Goal: Contribute content

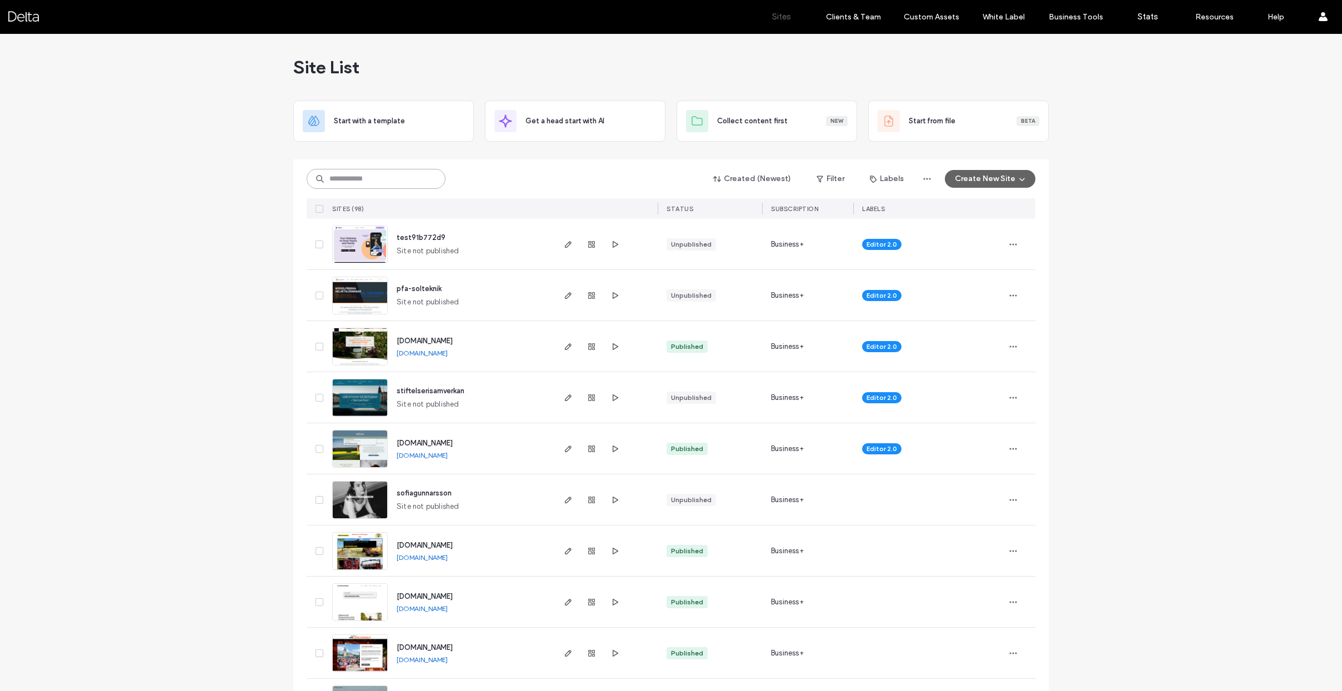
click at [328, 179] on input at bounding box center [376, 179] width 139 height 20
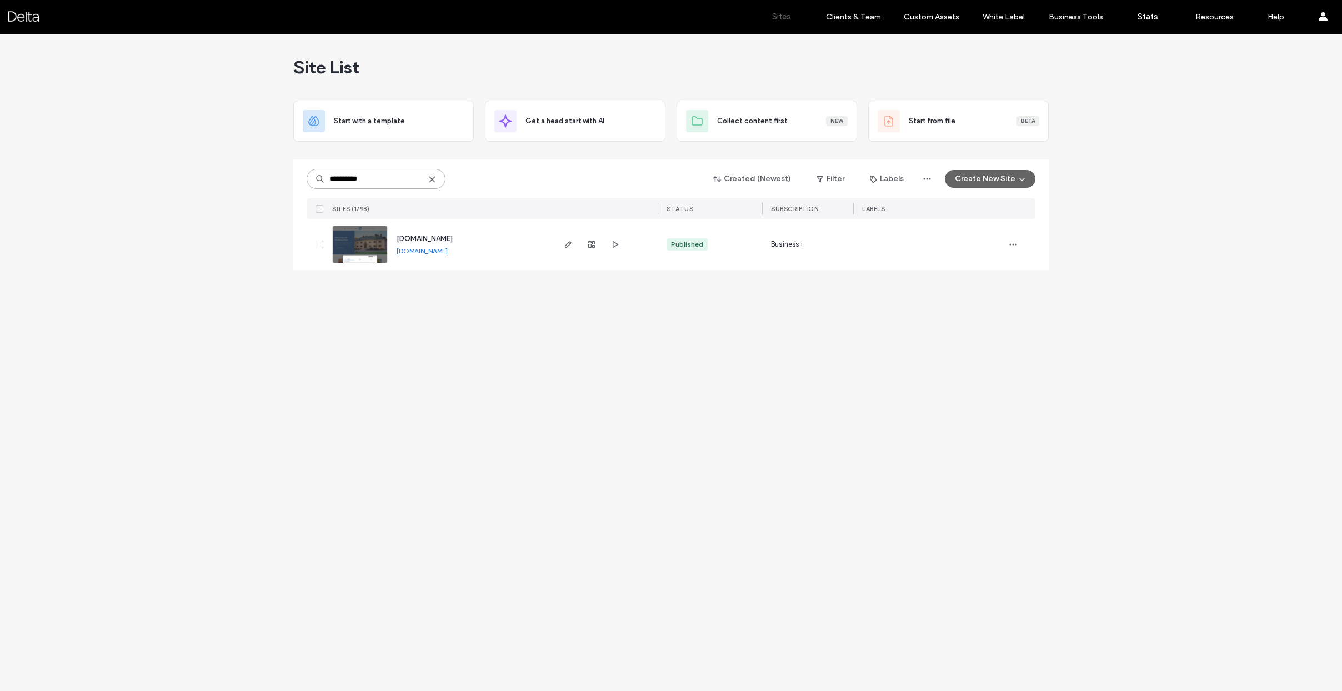
type input "**********"
click at [425, 239] on span "[DOMAIN_NAME]" at bounding box center [425, 238] width 56 height 8
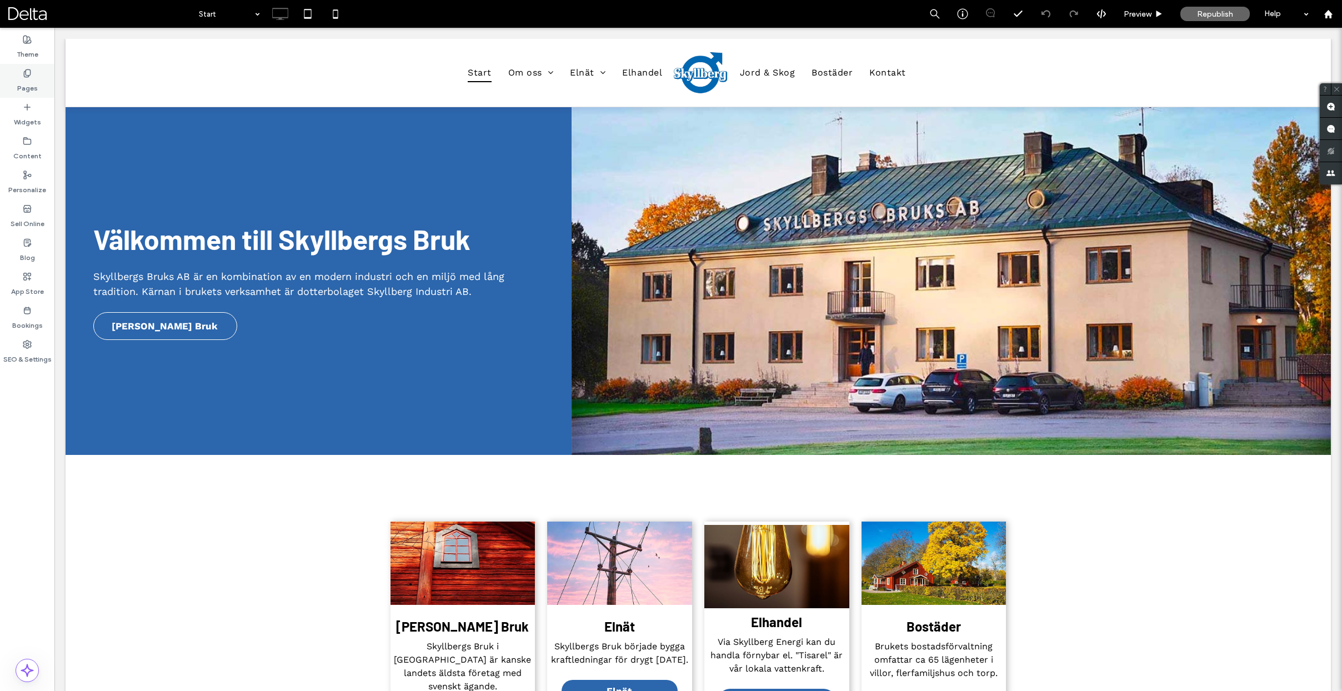
click at [36, 78] on label "Pages" at bounding box center [27, 86] width 21 height 16
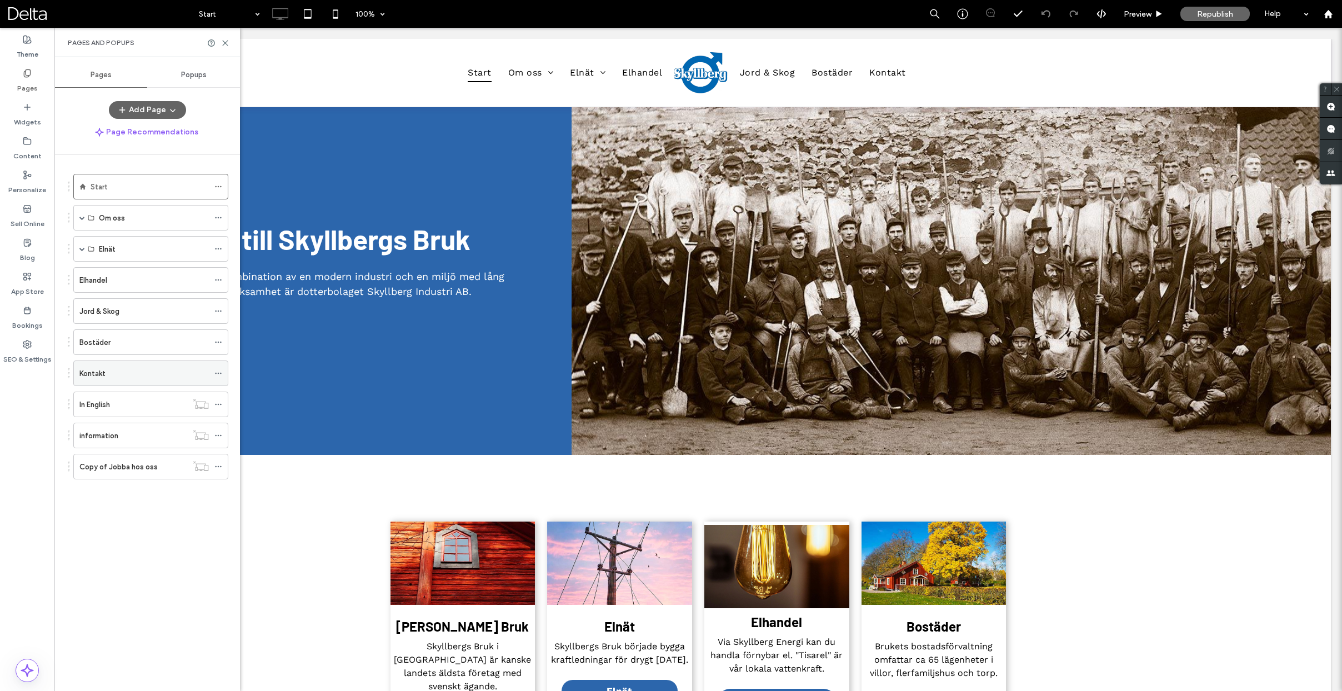
click at [100, 368] on label "Kontakt" at bounding box center [92, 373] width 26 height 19
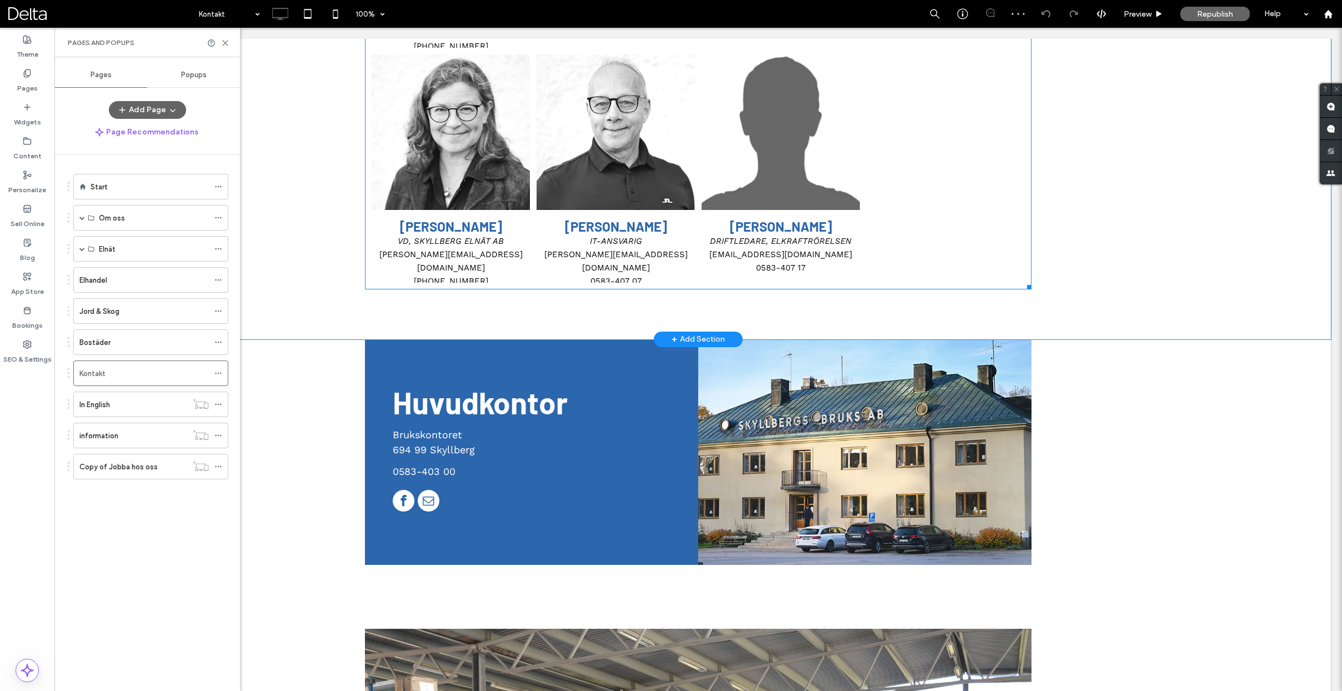
scroll to position [1095, 0]
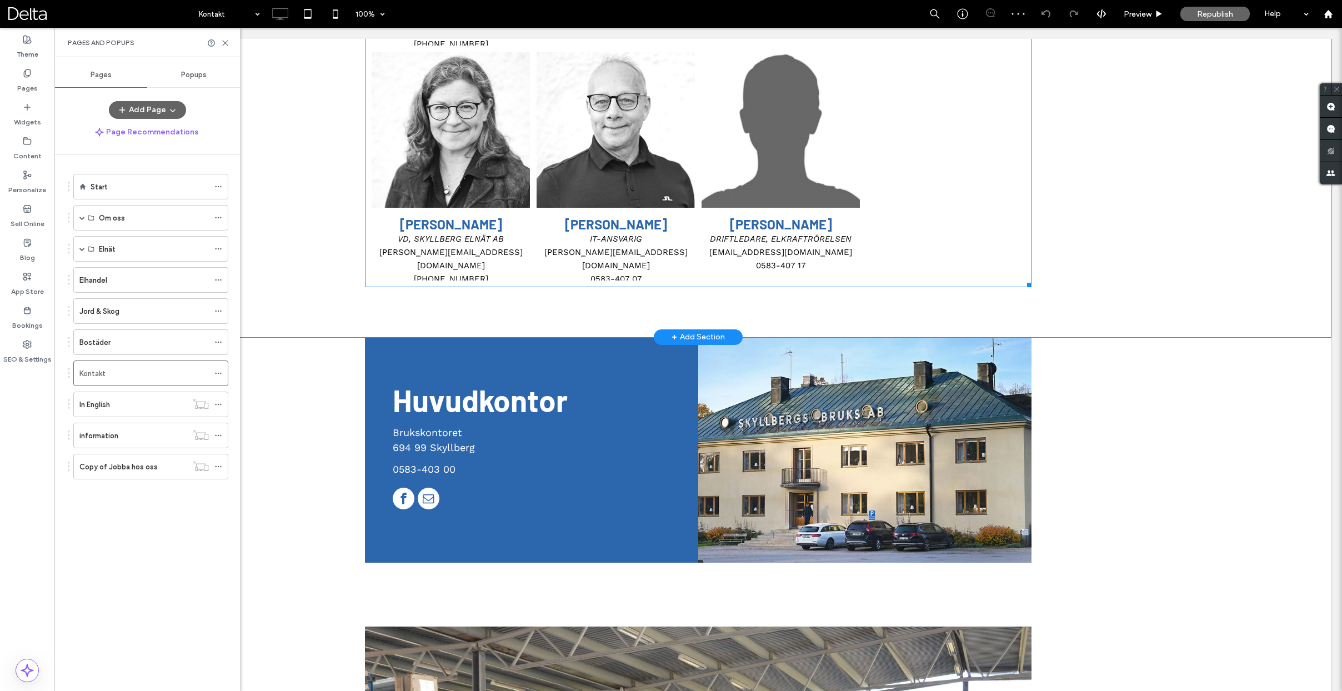
click at [790, 140] on link at bounding box center [781, 129] width 168 height 165
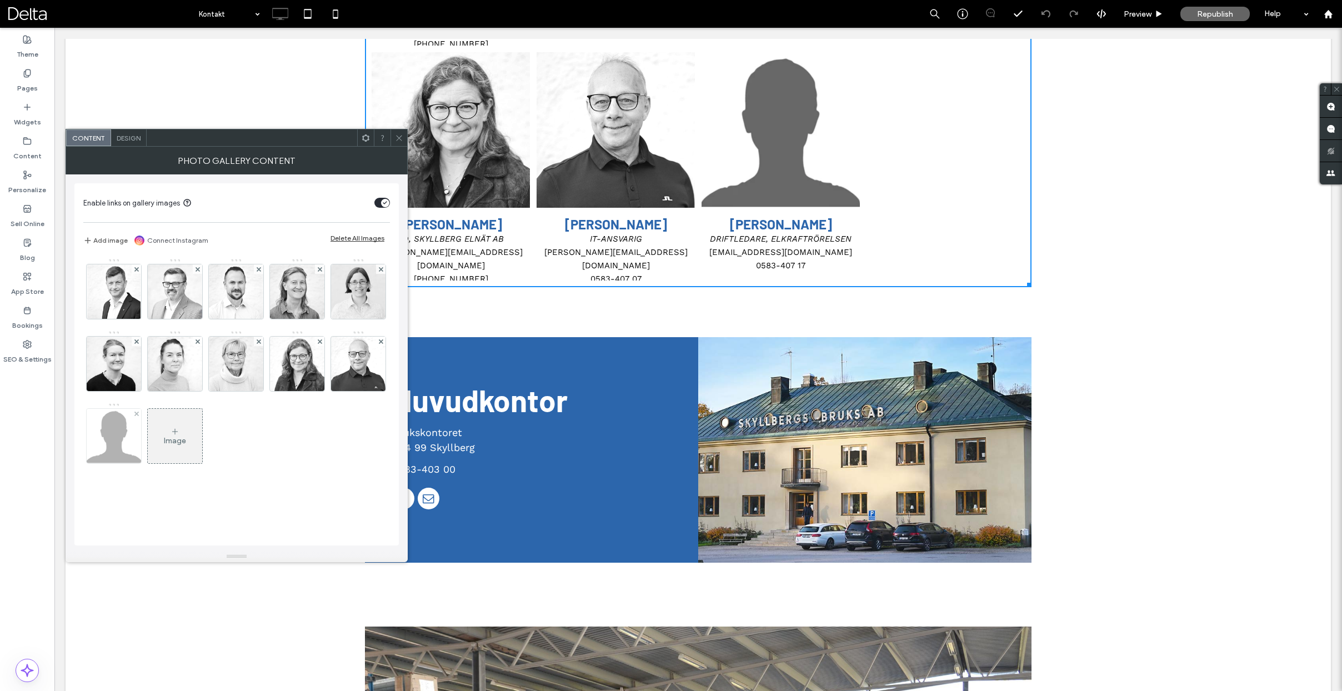
click at [121, 430] on img at bounding box center [114, 436] width 67 height 54
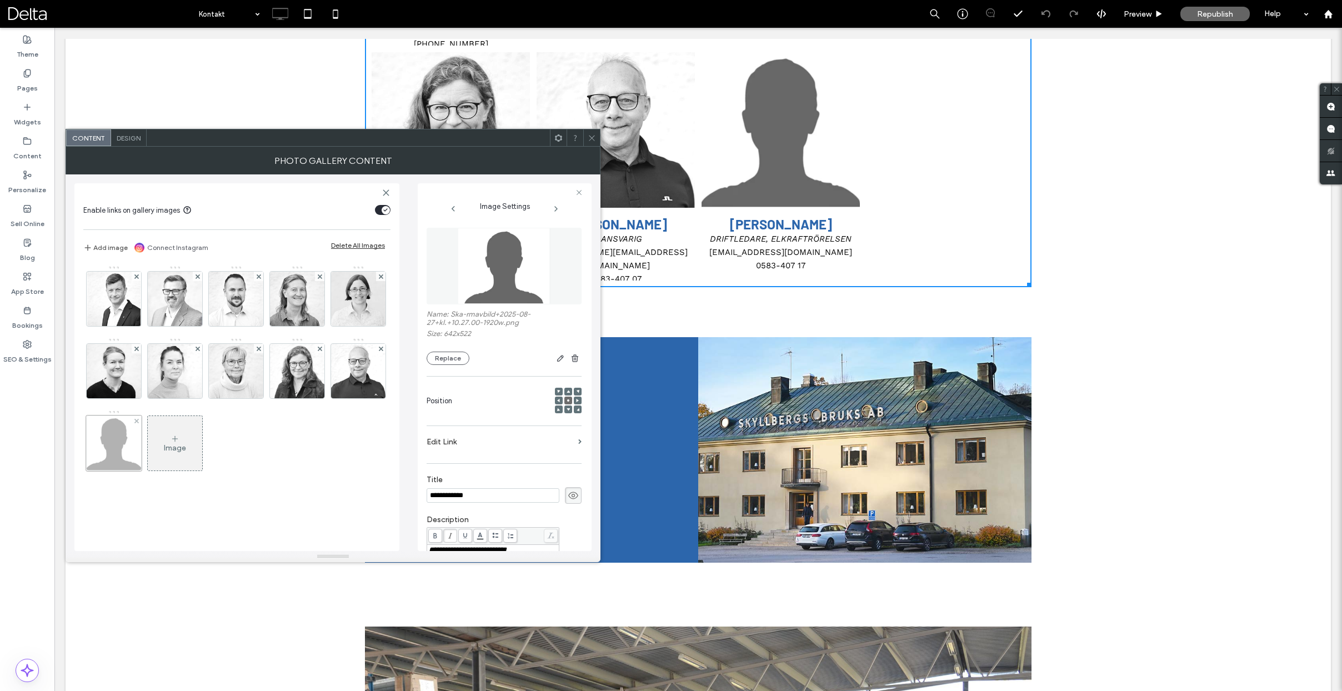
scroll to position [0, 0]
click at [121, 430] on div at bounding box center [114, 443] width 56 height 56
click at [437, 357] on button "Replace" at bounding box center [448, 358] width 43 height 13
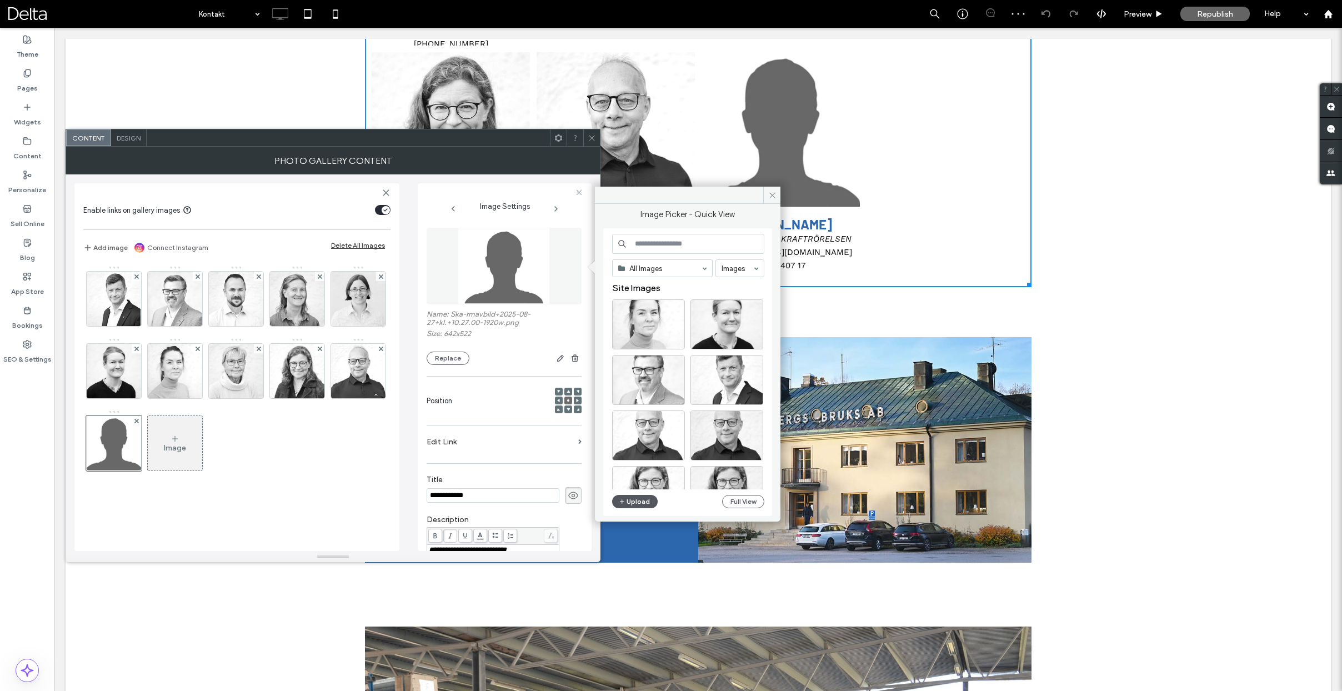
click at [632, 497] on button "Upload" at bounding box center [635, 501] width 46 height 13
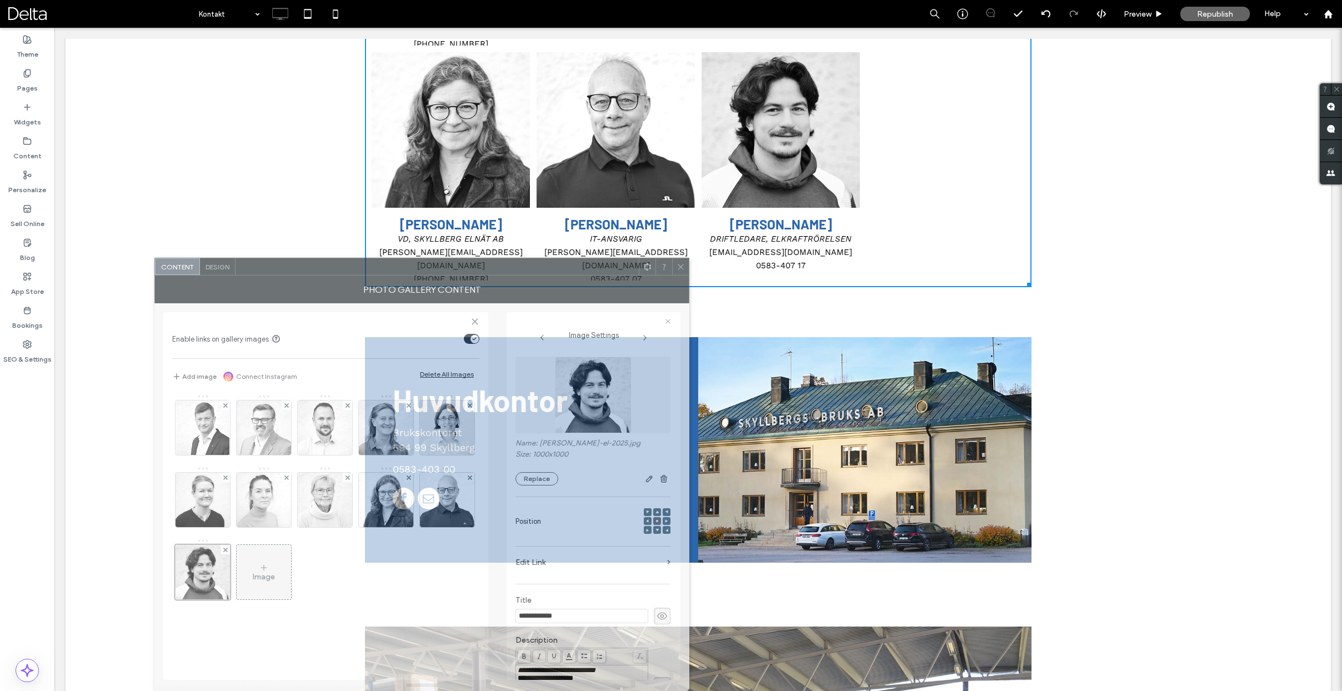
drag, startPoint x: 475, startPoint y: 145, endPoint x: 561, endPoint y: 285, distance: 164.3
click at [561, 285] on div "**********" at bounding box center [421, 474] width 535 height 433
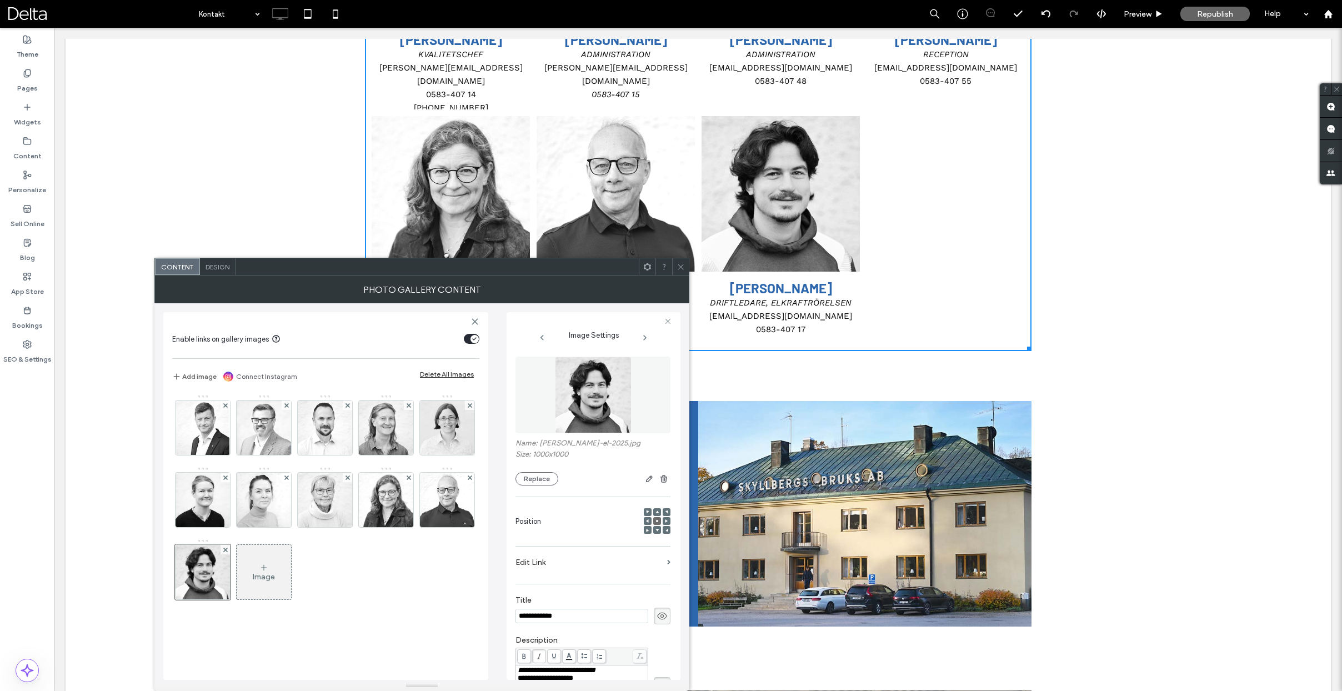
scroll to position [1032, 0]
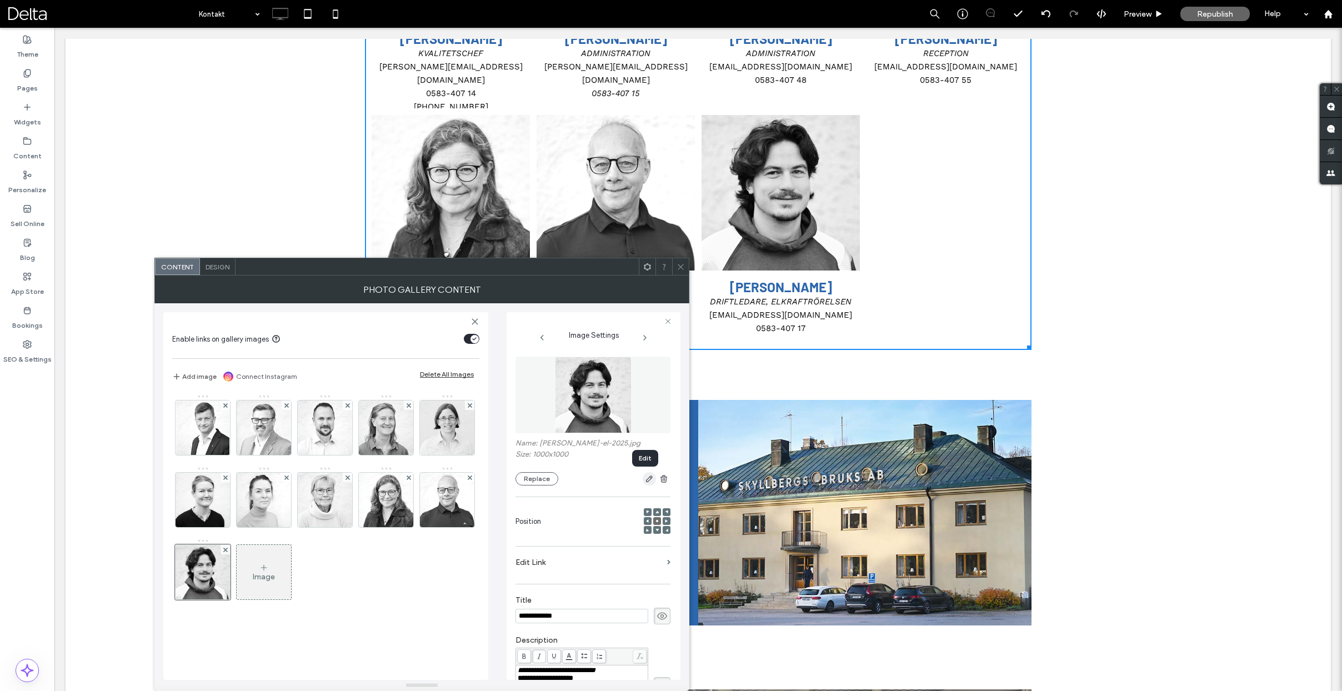
click at [646, 481] on use "button" at bounding box center [649, 478] width 7 height 7
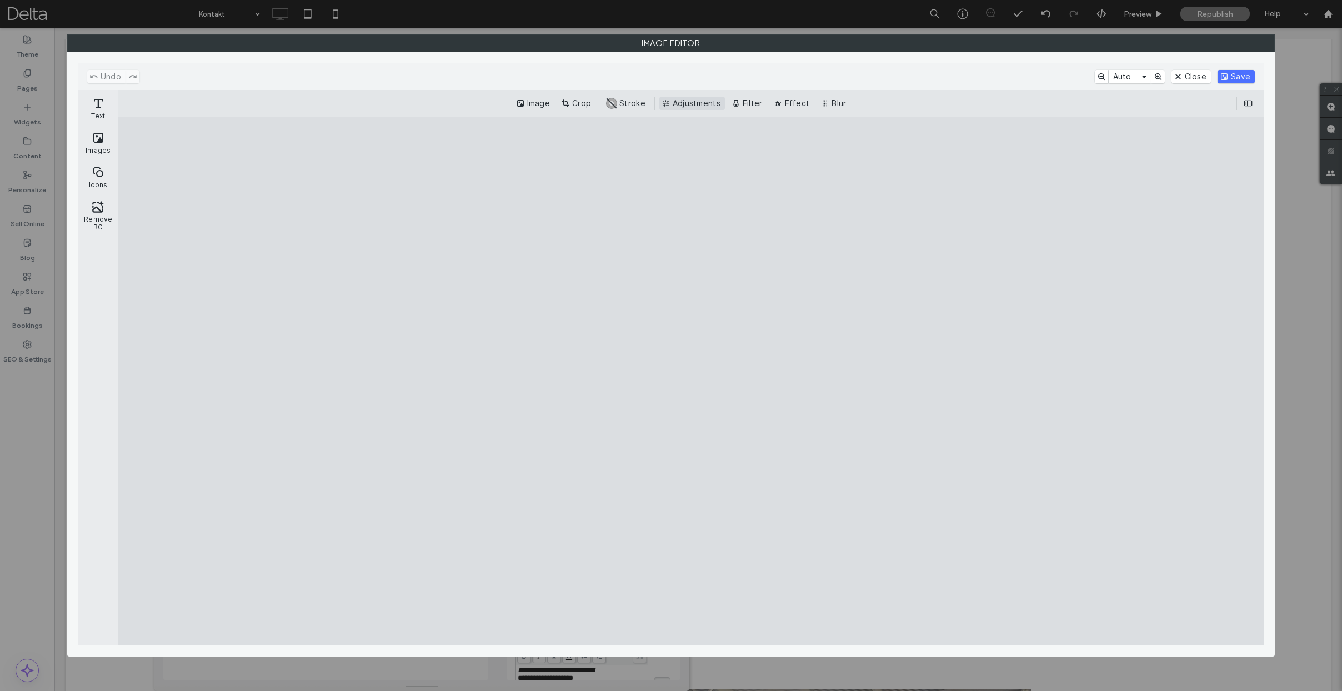
click at [673, 101] on button "Adjustments" at bounding box center [692, 103] width 66 height 13
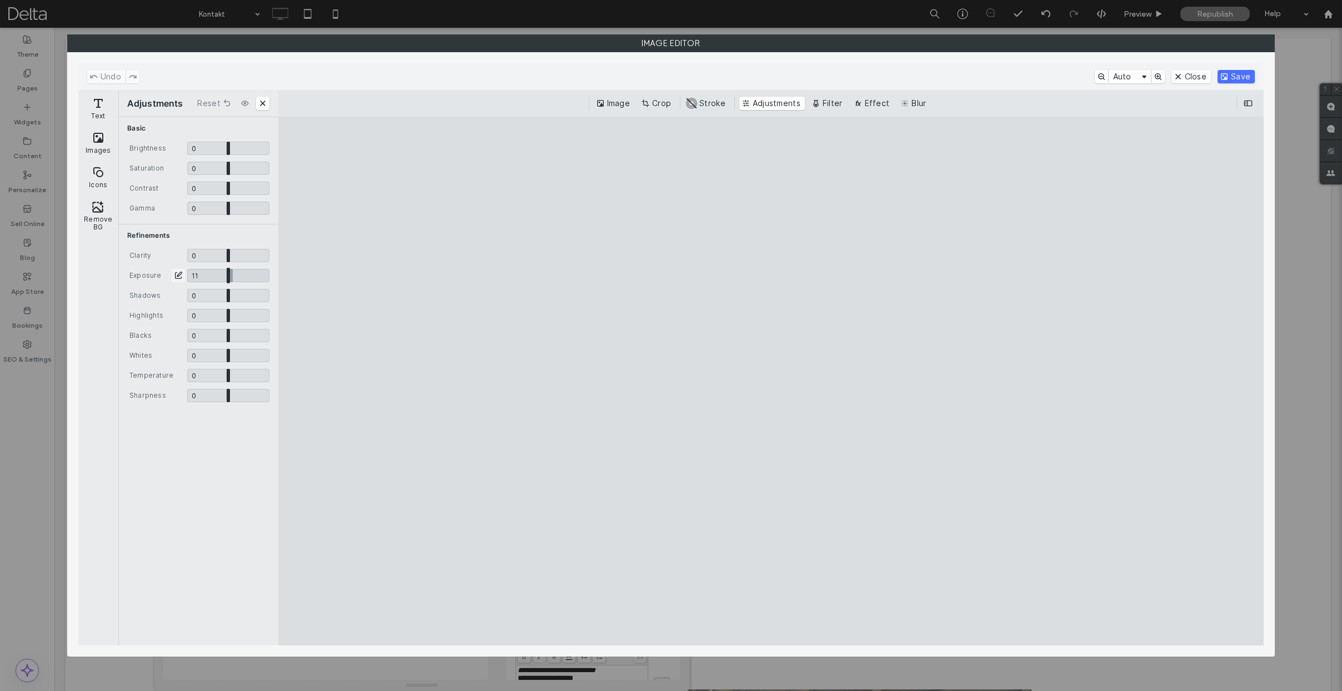
drag, startPoint x: 227, startPoint y: 273, endPoint x: 232, endPoint y: 276, distance: 6.2
click at [232, 276] on input "CE.SDK" at bounding box center [228, 275] width 82 height 13
type input "****"
click at [1237, 73] on button "Save" at bounding box center [1236, 76] width 37 height 13
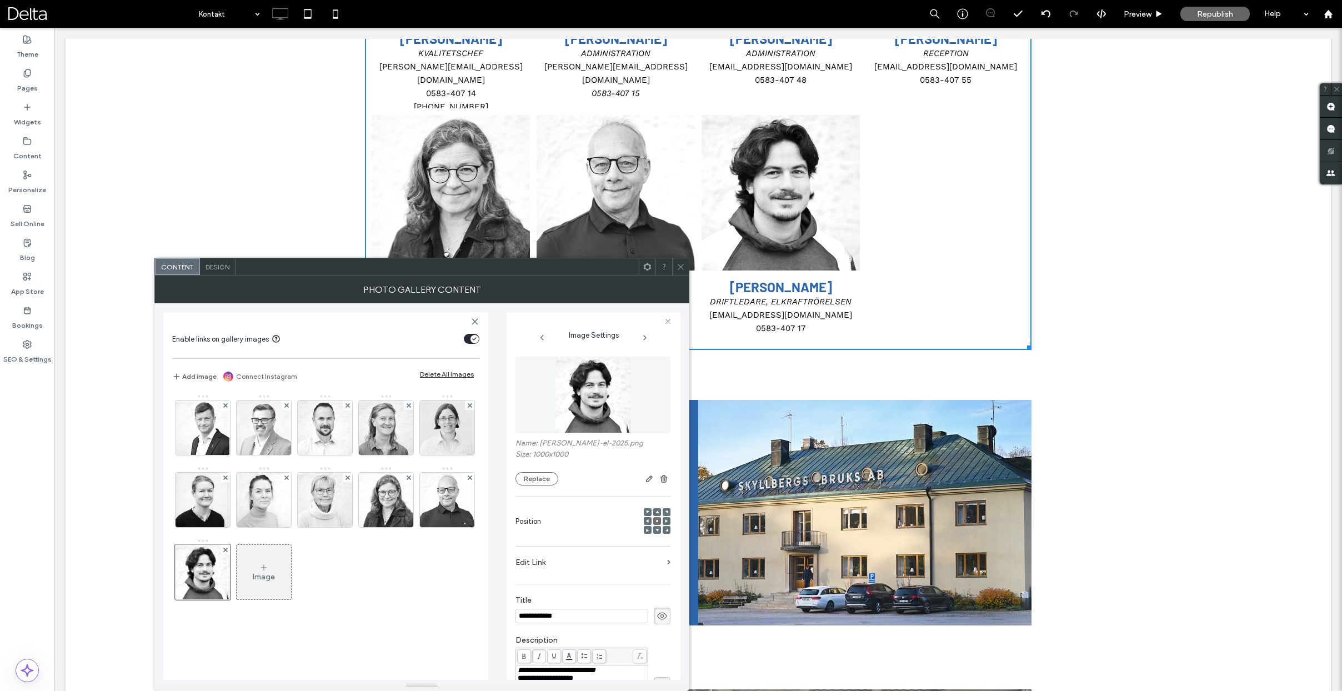
click at [679, 267] on use at bounding box center [681, 267] width 6 height 6
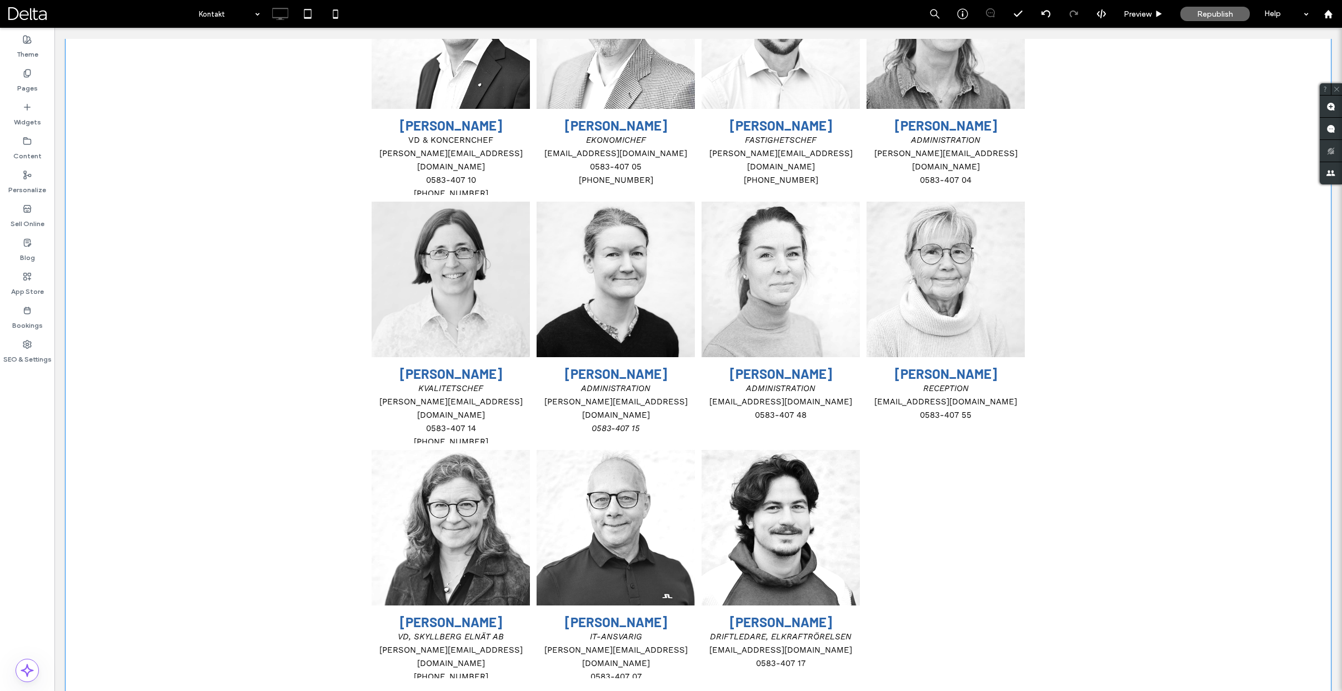
scroll to position [693, 0]
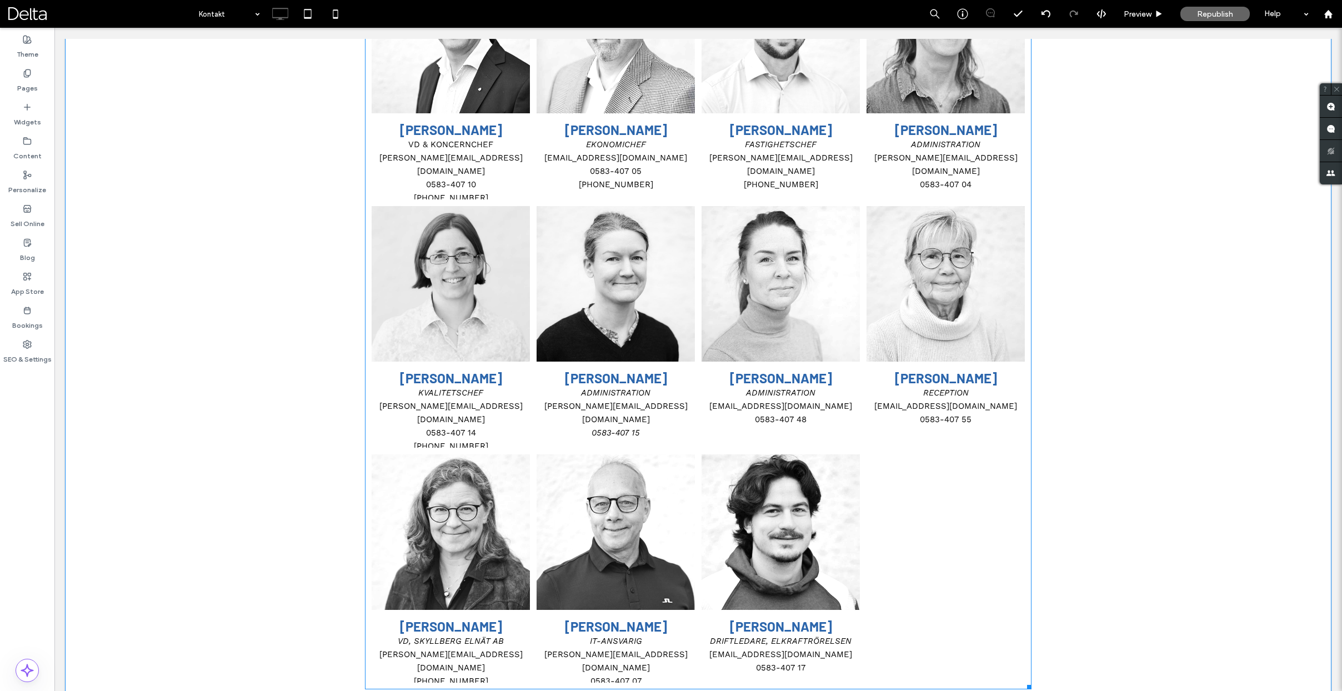
click at [792, 503] on link at bounding box center [781, 531] width 168 height 165
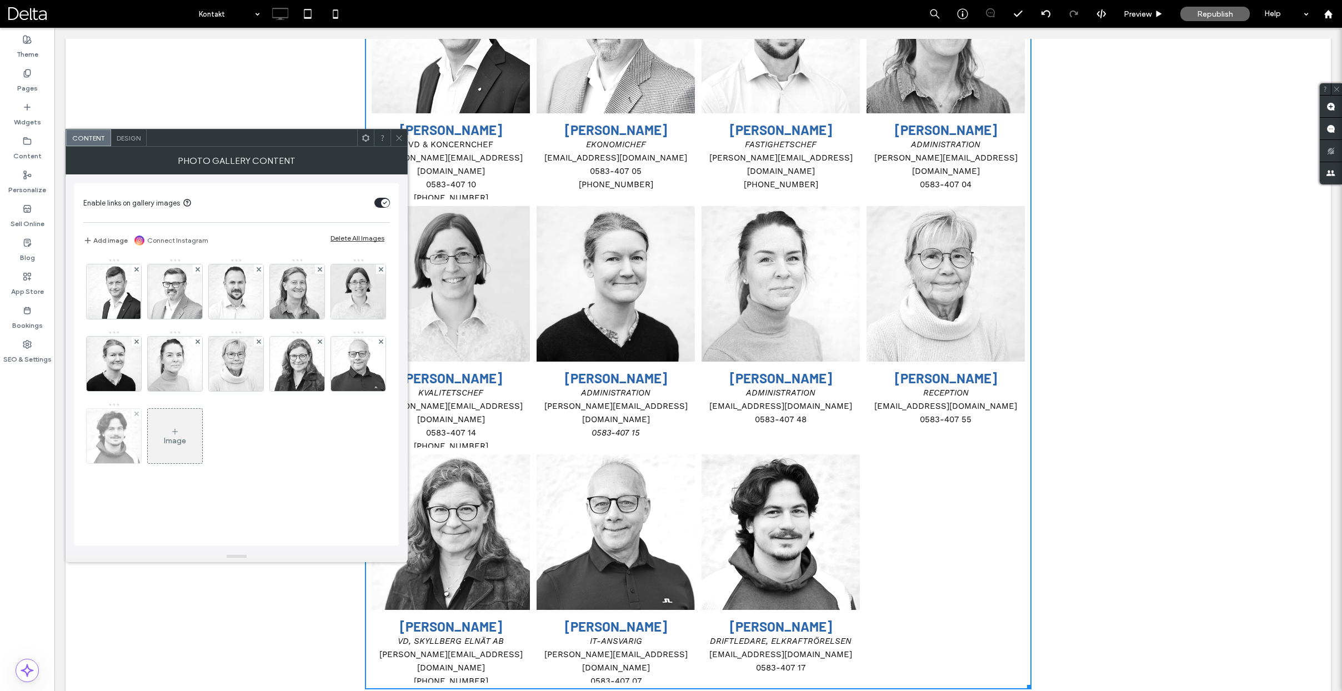
click at [119, 420] on img at bounding box center [114, 436] width 54 height 54
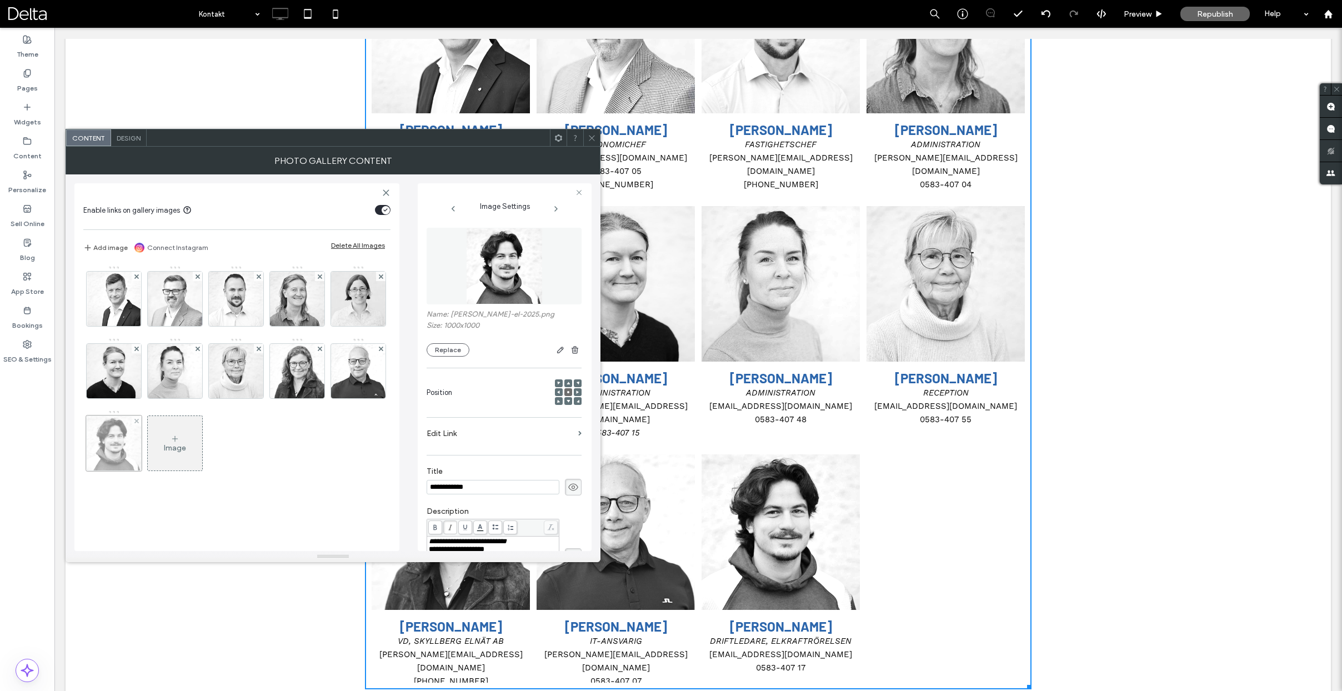
scroll to position [0, 0]
click at [446, 350] on button "Replace" at bounding box center [448, 349] width 43 height 13
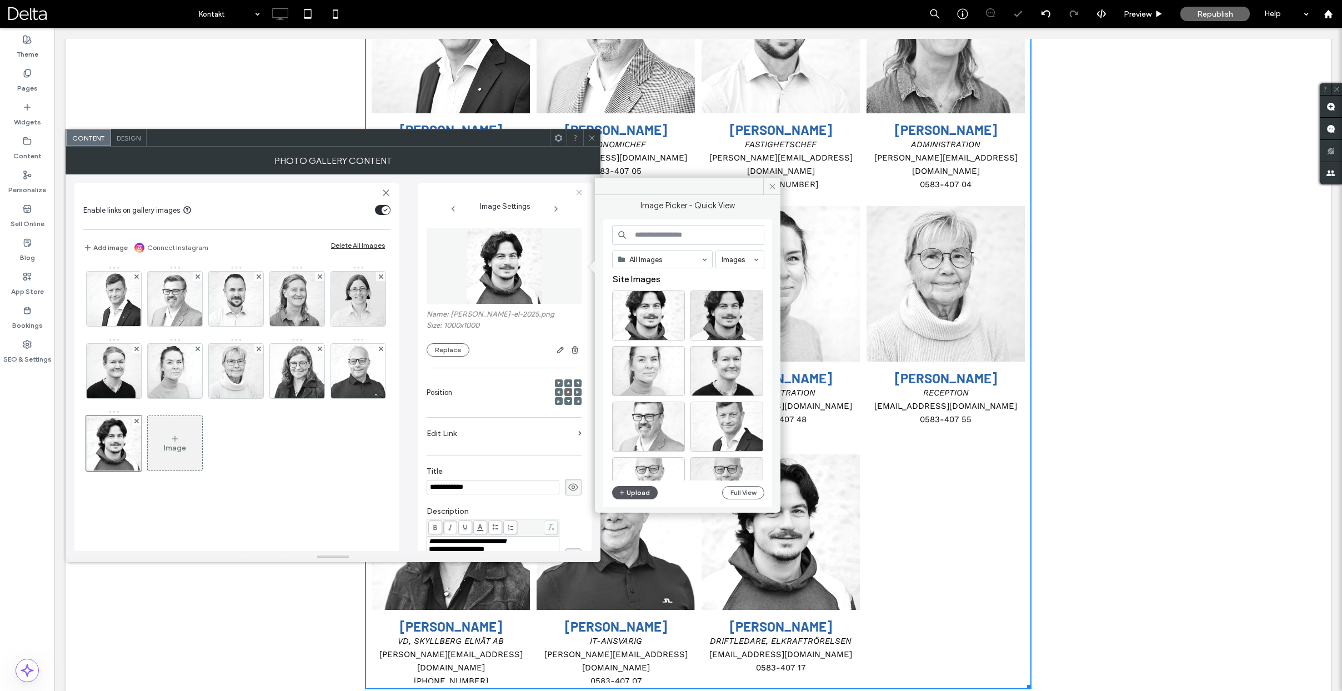
click at [625, 490] on span "button" at bounding box center [623, 493] width 8 height 12
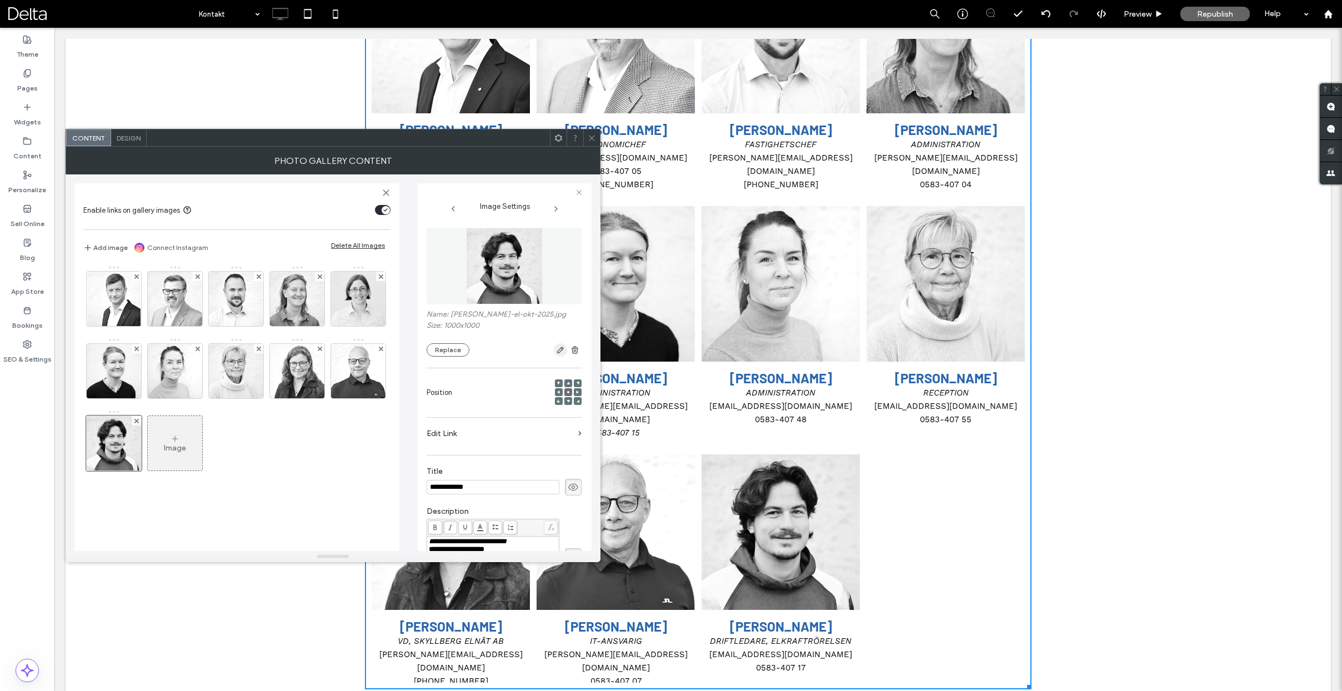
click at [556, 350] on icon "button" at bounding box center [560, 349] width 9 height 9
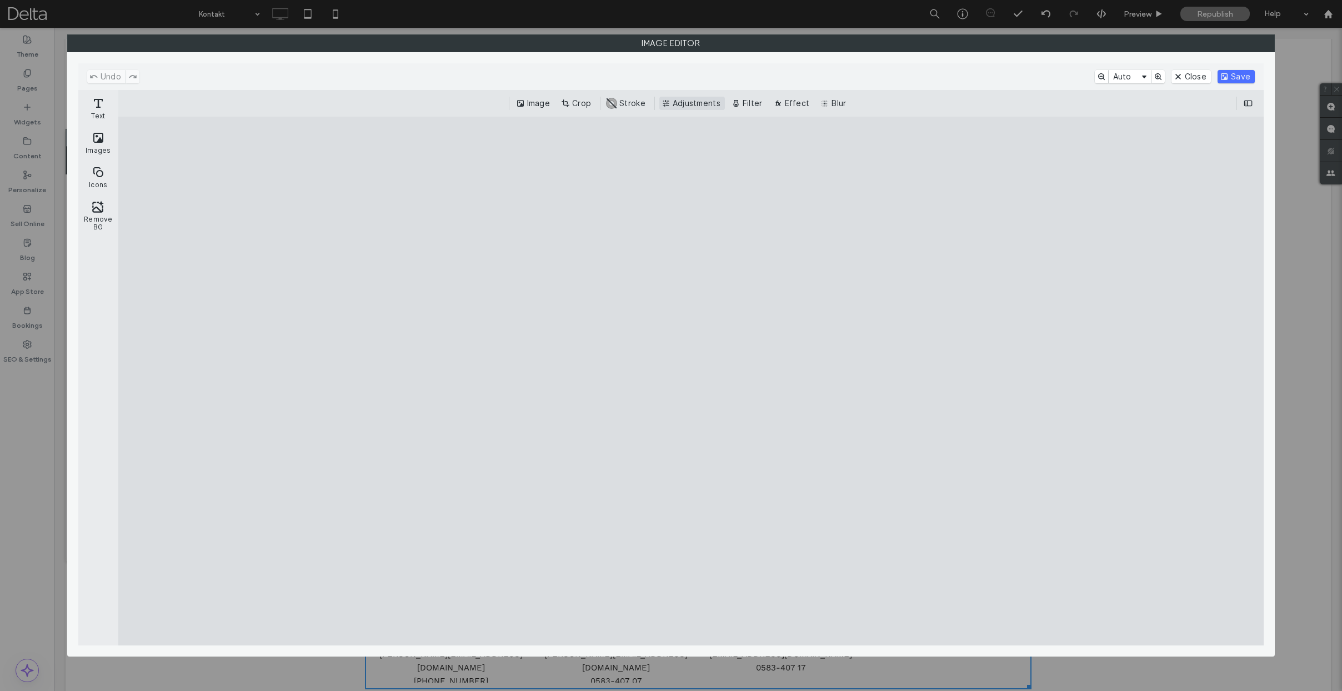
click at [684, 103] on button "Adjustments" at bounding box center [692, 103] width 66 height 13
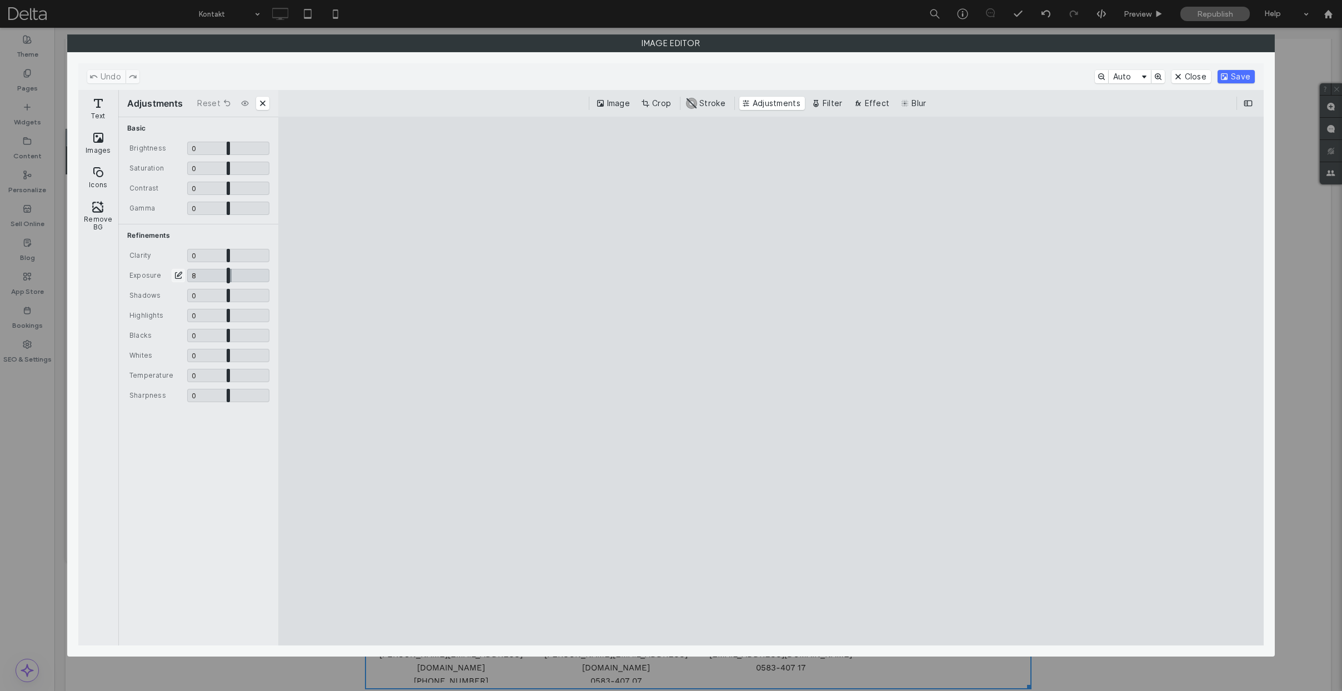
click at [231, 276] on input "CE.SDK" at bounding box center [228, 275] width 82 height 13
type input "****"
click at [1228, 74] on button "Save" at bounding box center [1236, 76] width 37 height 13
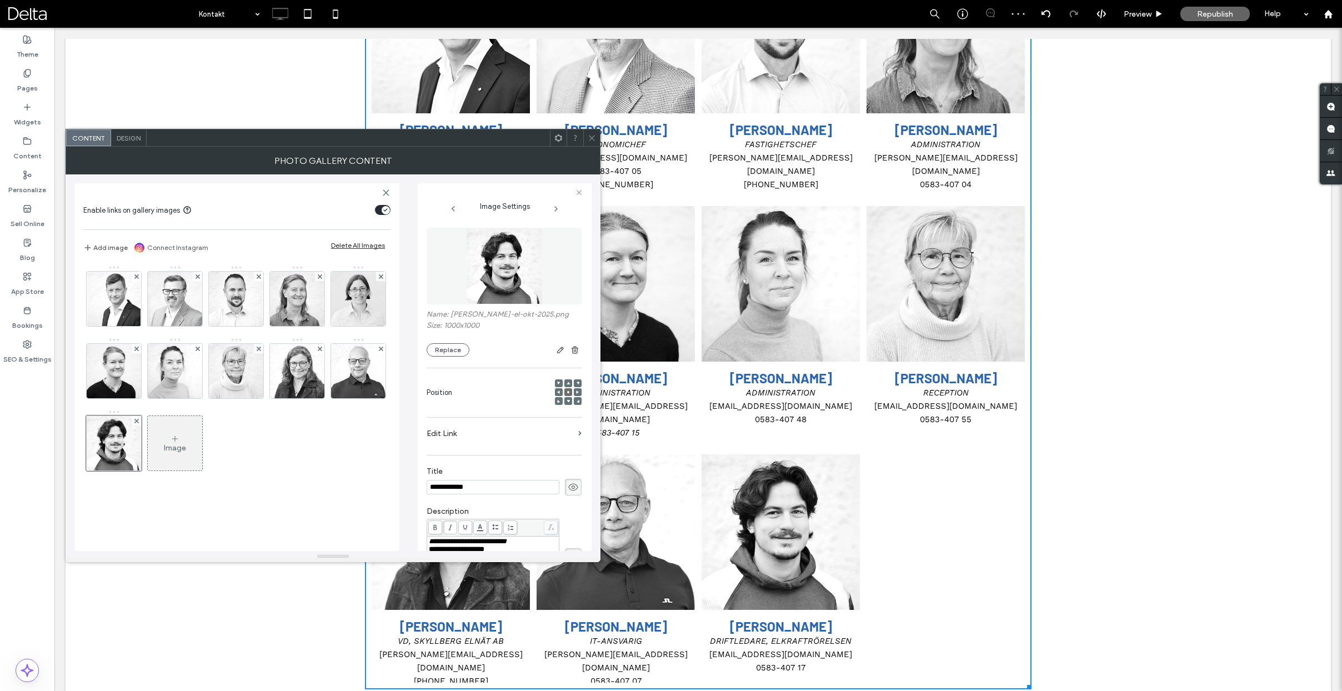
click at [592, 135] on icon at bounding box center [592, 138] width 8 height 8
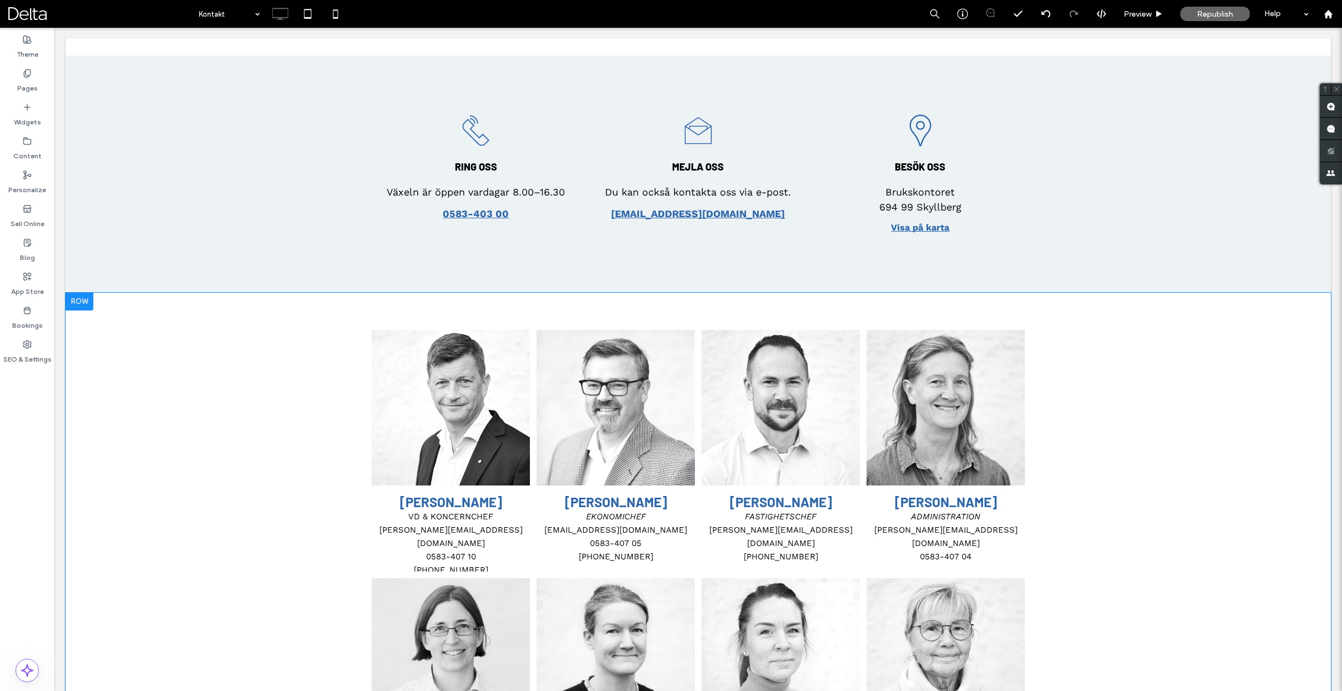
scroll to position [320, 0]
click at [1203, 13] on span "Republish" at bounding box center [1215, 13] width 36 height 9
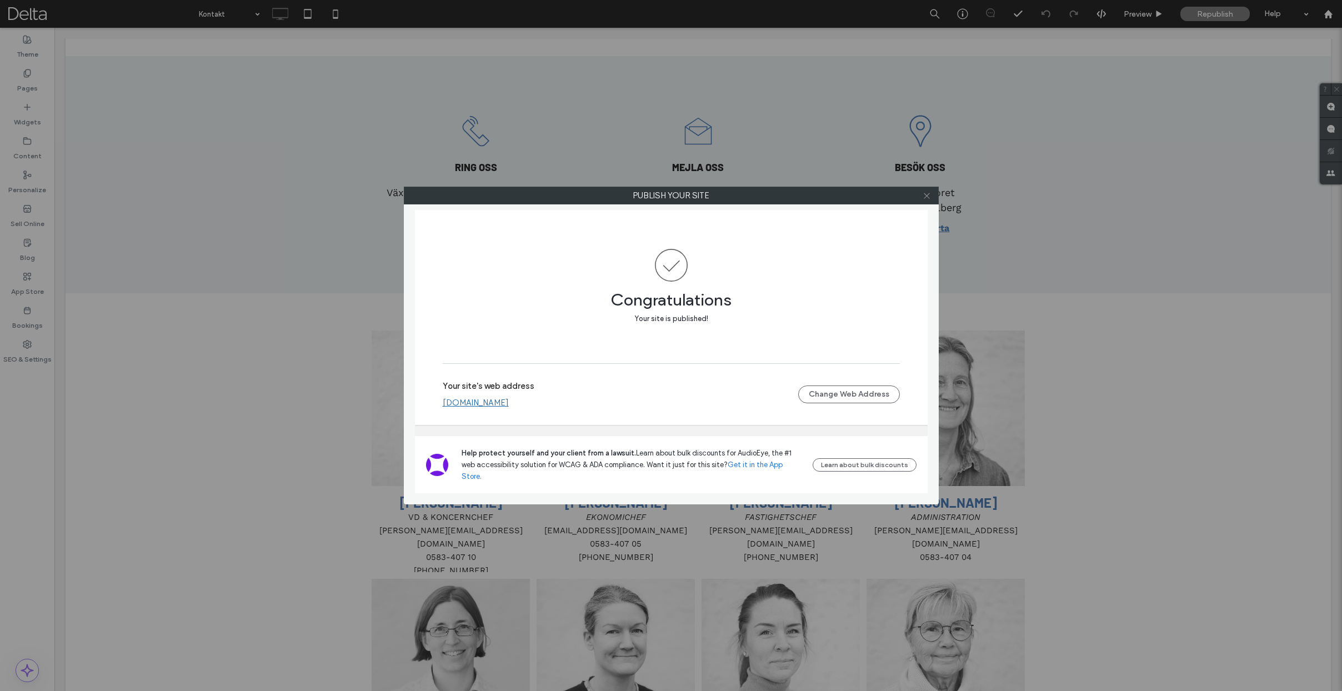
click at [925, 194] on icon at bounding box center [927, 196] width 8 height 8
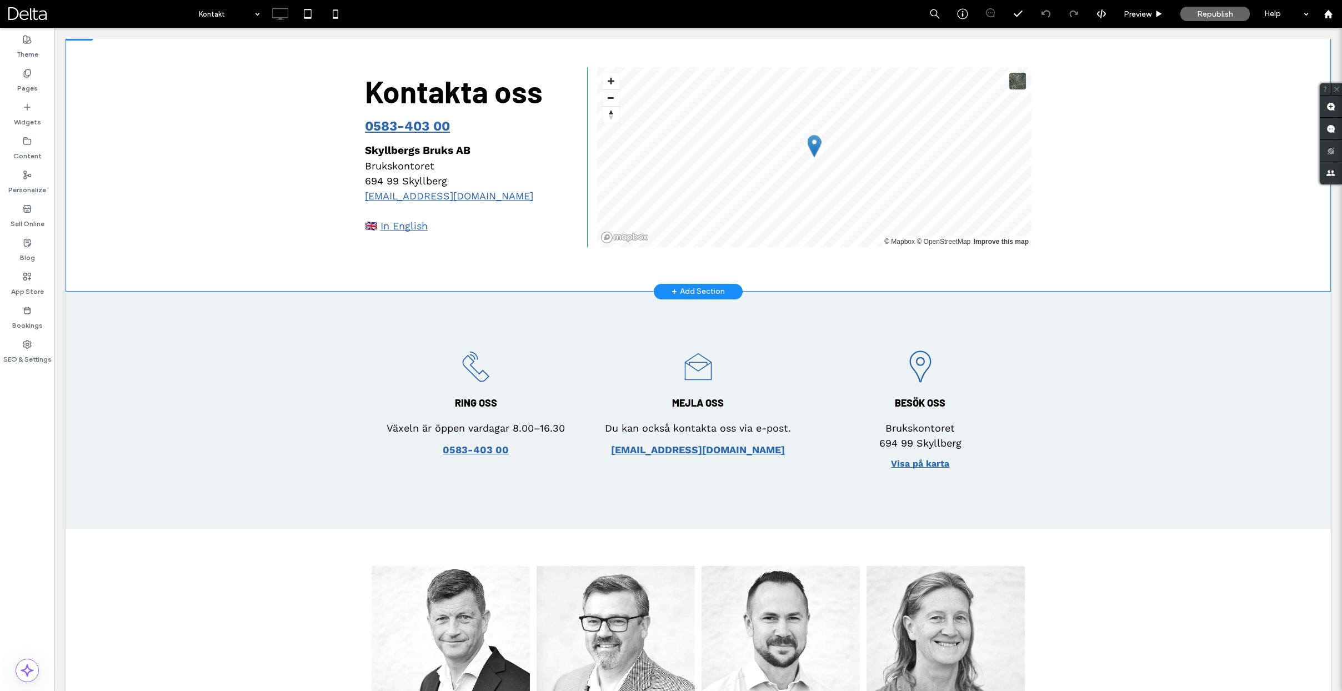
scroll to position [0, 0]
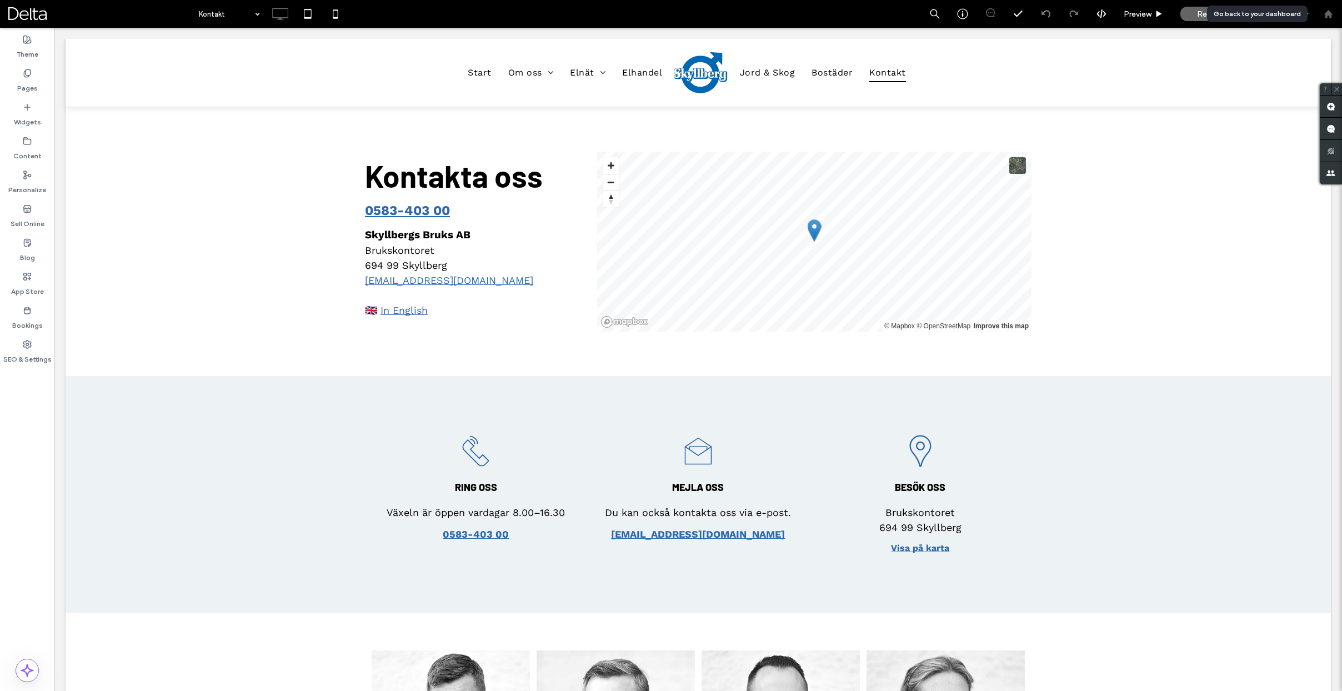
click at [1326, 10] on icon at bounding box center [1328, 13] width 9 height 9
